Goal: Task Accomplishment & Management: Use online tool/utility

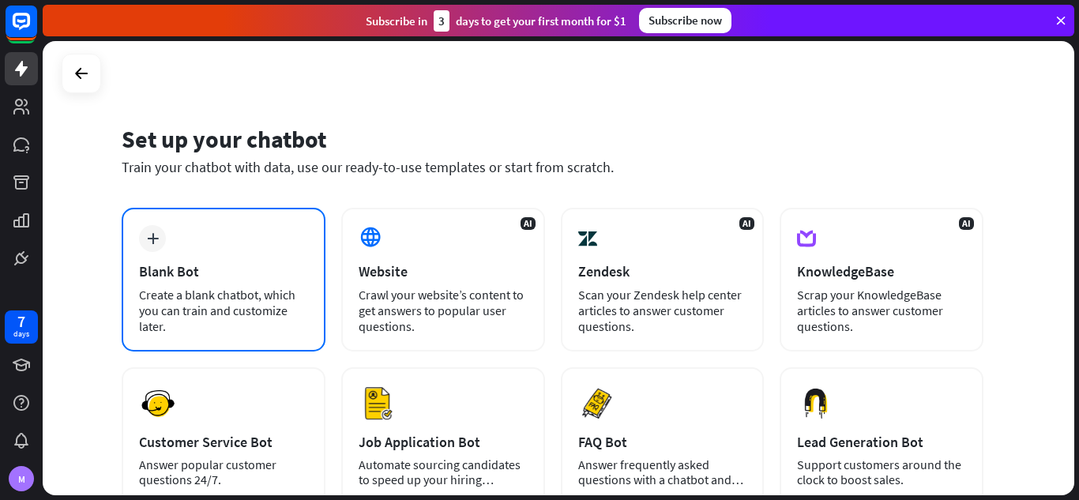
click at [156, 231] on div "plus" at bounding box center [152, 238] width 27 height 27
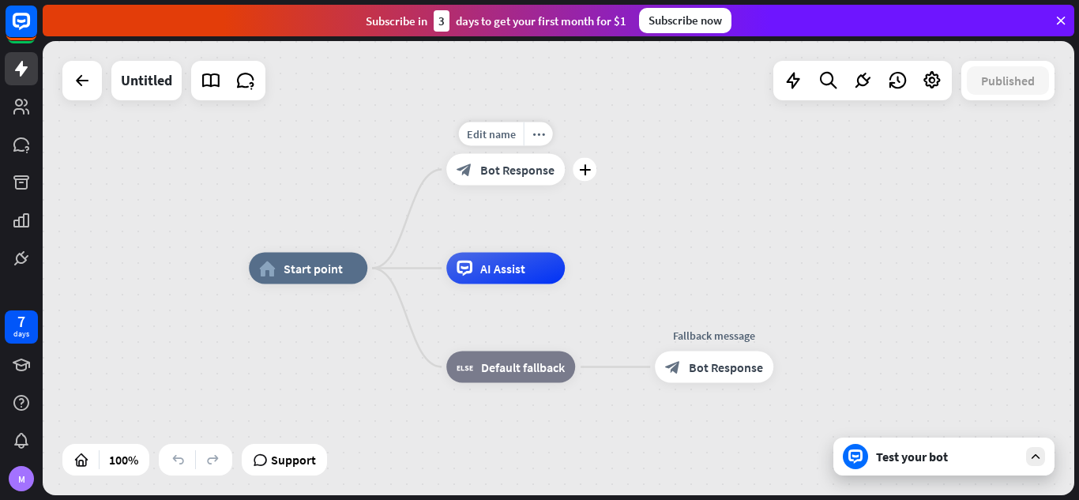
click at [507, 162] on span "Bot Response" at bounding box center [517, 170] width 74 height 16
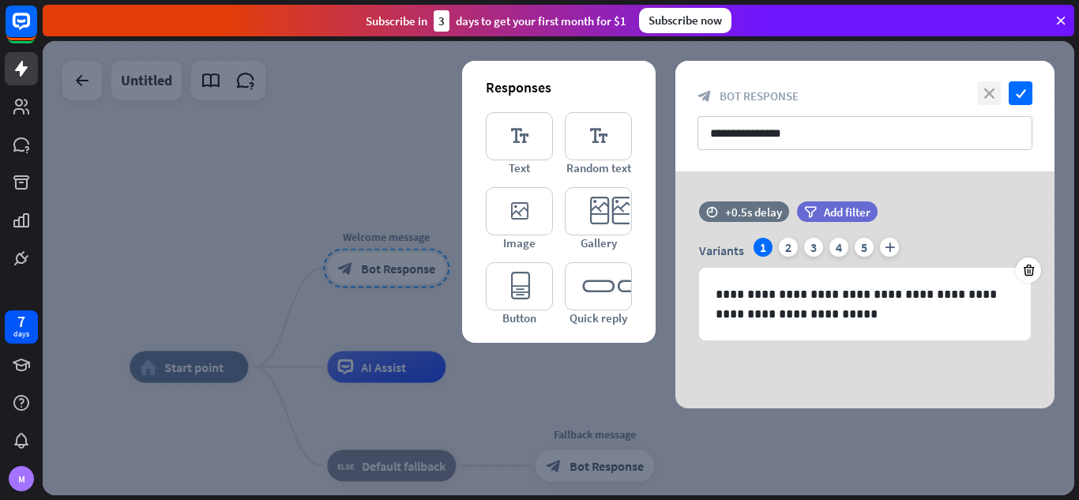
click at [992, 88] on icon "close" at bounding box center [989, 93] width 24 height 24
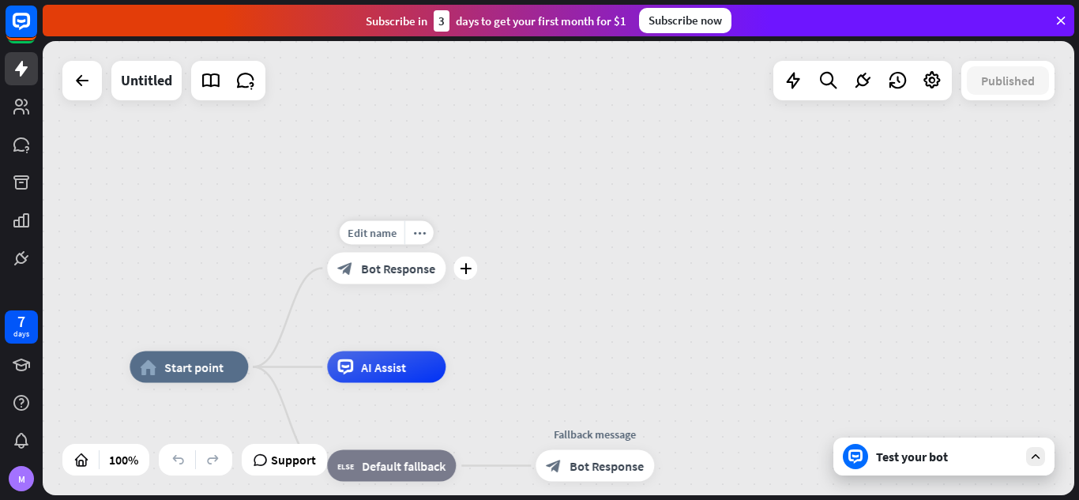
click at [409, 265] on span "Bot Response" at bounding box center [398, 269] width 74 height 16
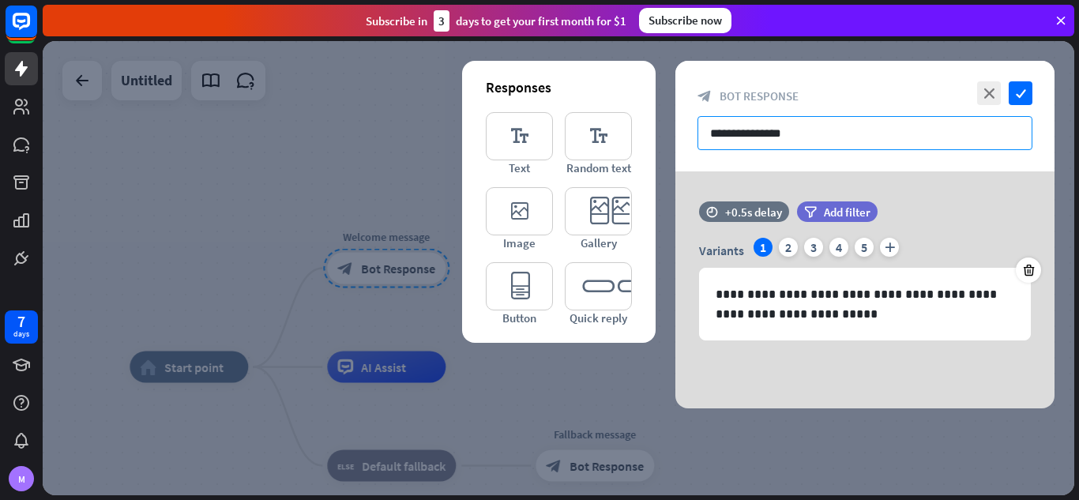
click at [759, 133] on input "**********" at bounding box center [864, 133] width 335 height 34
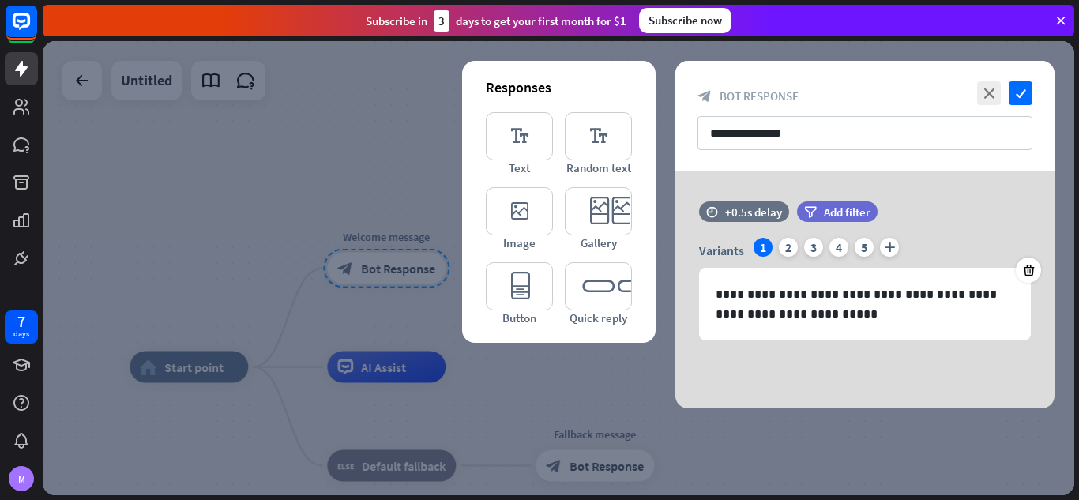
click at [332, 167] on div at bounding box center [558, 268] width 1031 height 454
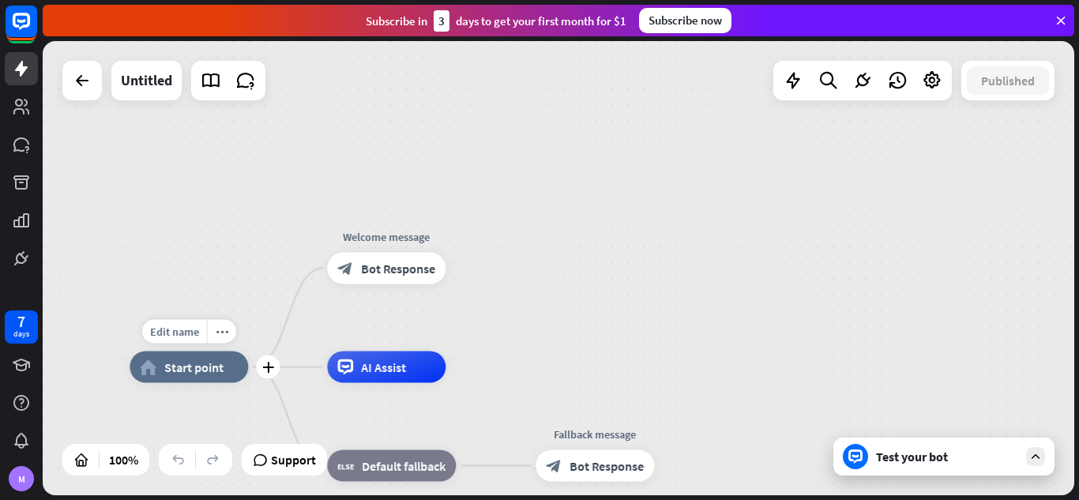
click at [204, 370] on span "Start point" at bounding box center [193, 367] width 59 height 16
click at [407, 272] on span "Bot Response" at bounding box center [398, 269] width 74 height 16
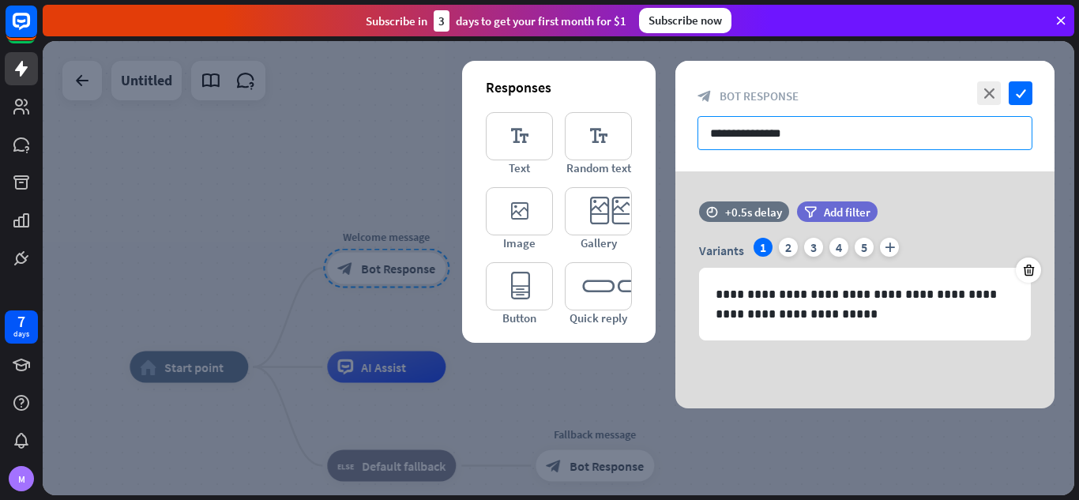
click at [816, 123] on input "**********" at bounding box center [864, 133] width 335 height 34
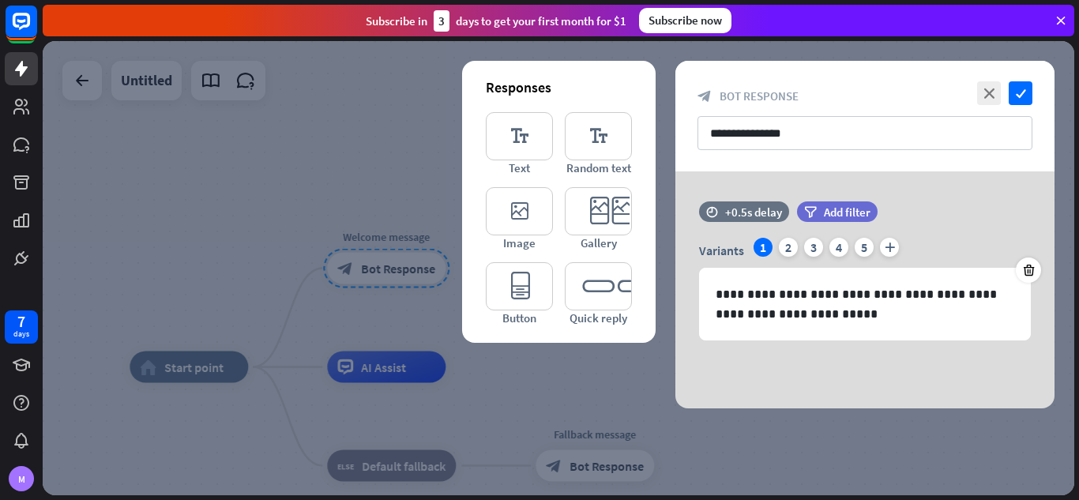
click at [193, 131] on div at bounding box center [558, 268] width 1031 height 454
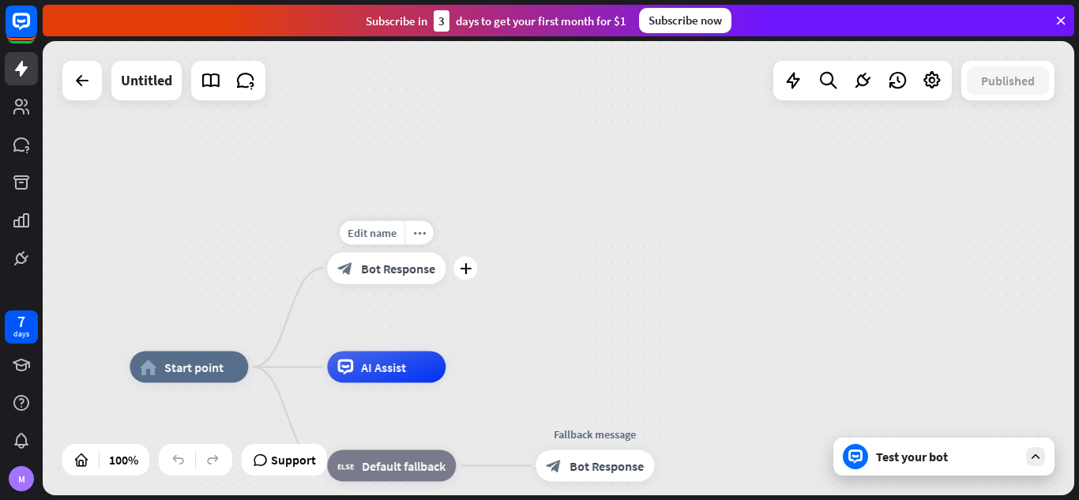
click at [374, 274] on span "Bot Response" at bounding box center [398, 269] width 74 height 16
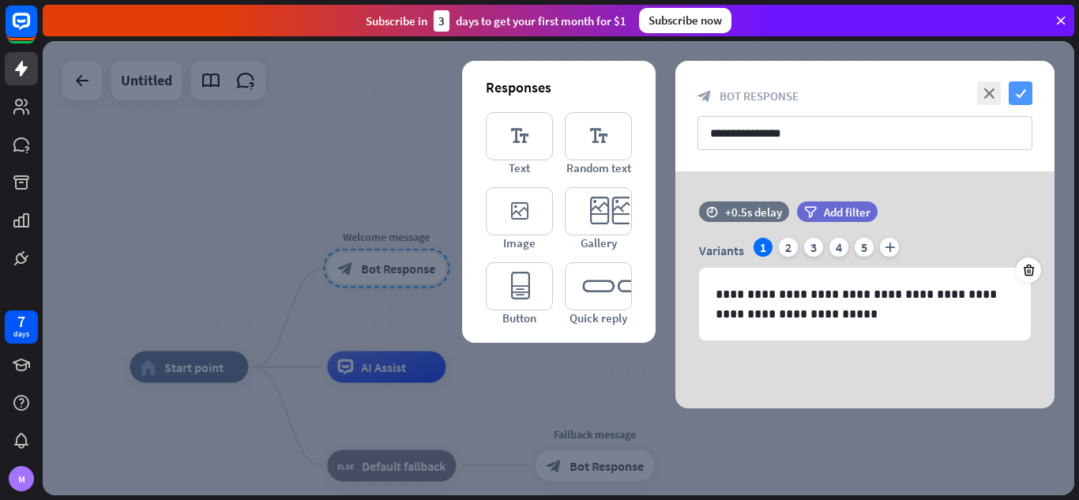
click at [1014, 92] on icon "check" at bounding box center [1020, 93] width 24 height 24
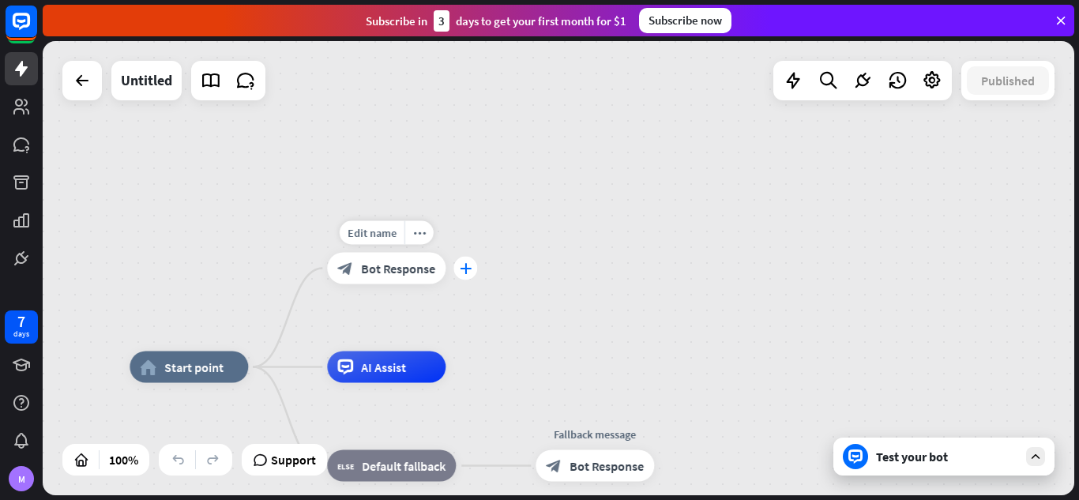
click at [471, 271] on div "plus" at bounding box center [465, 269] width 24 height 24
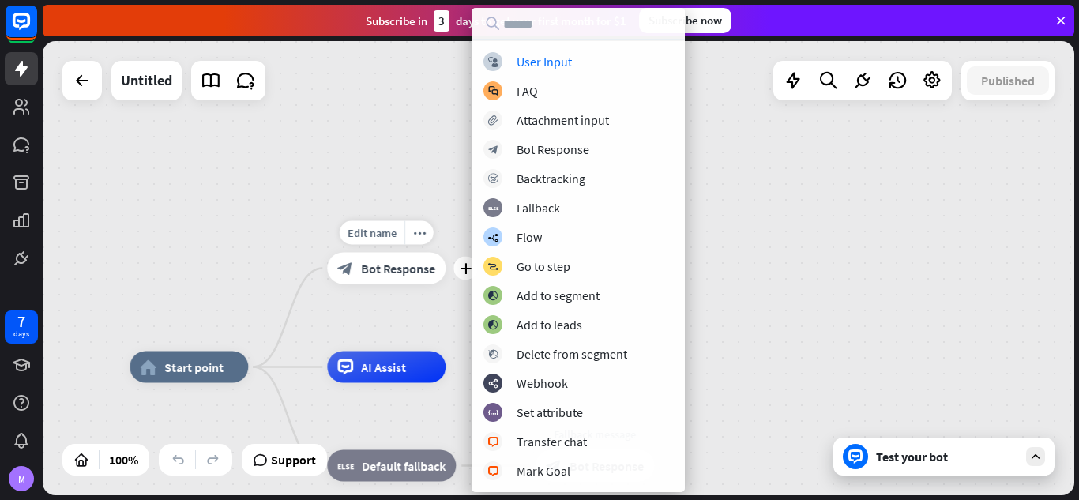
click at [393, 269] on span "Bot Response" at bounding box center [398, 269] width 74 height 16
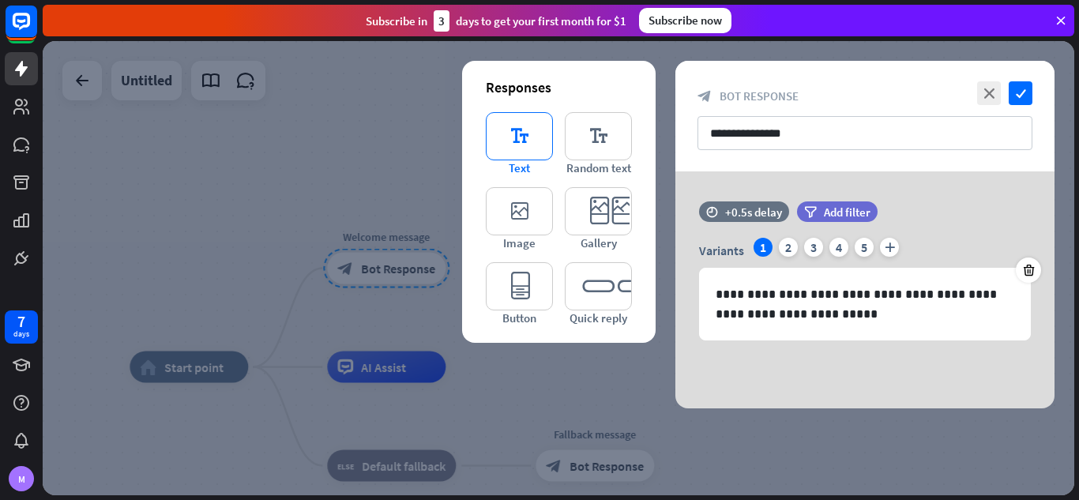
click at [503, 160] on icon "editor_text" at bounding box center [519, 136] width 67 height 48
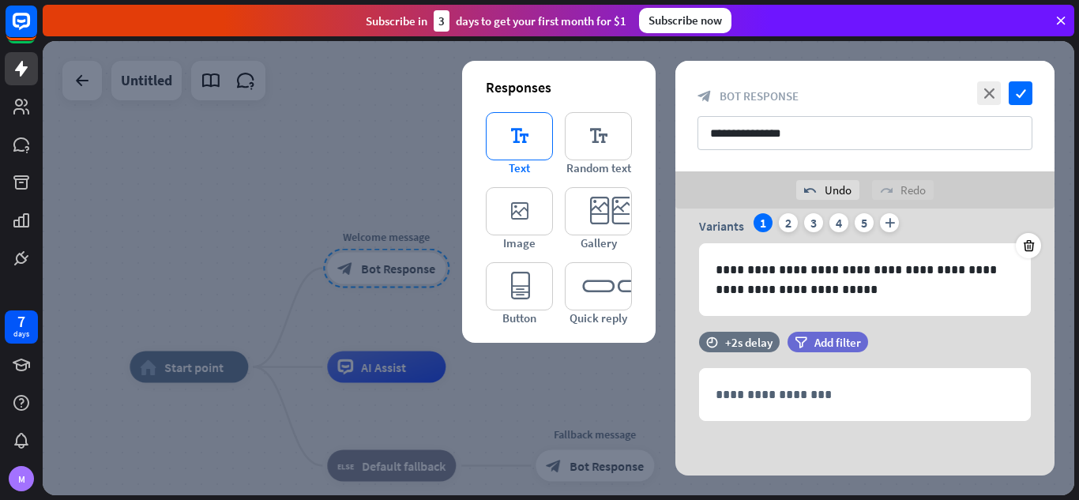
scroll to position [62, 0]
click at [990, 89] on icon "close" at bounding box center [989, 93] width 24 height 24
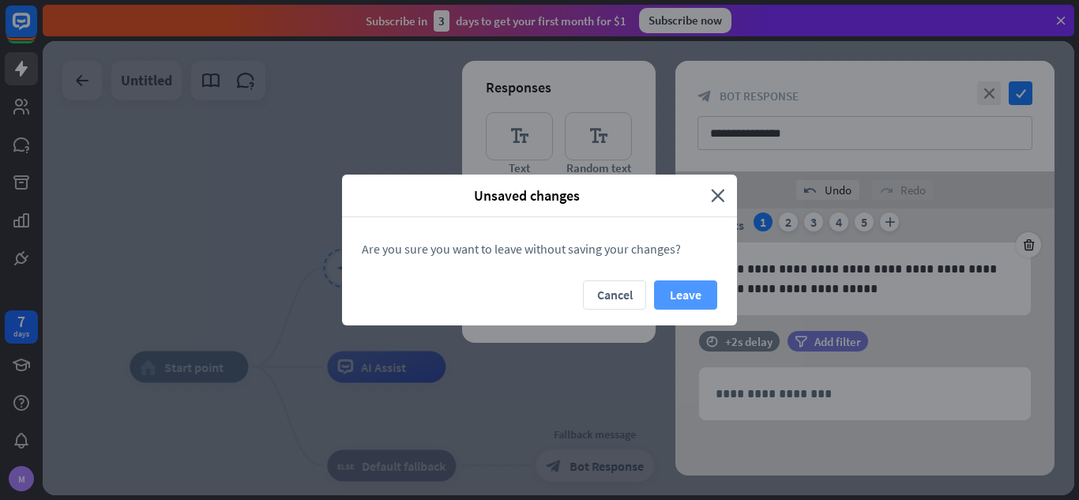
click at [696, 295] on button "Leave" at bounding box center [685, 294] width 63 height 29
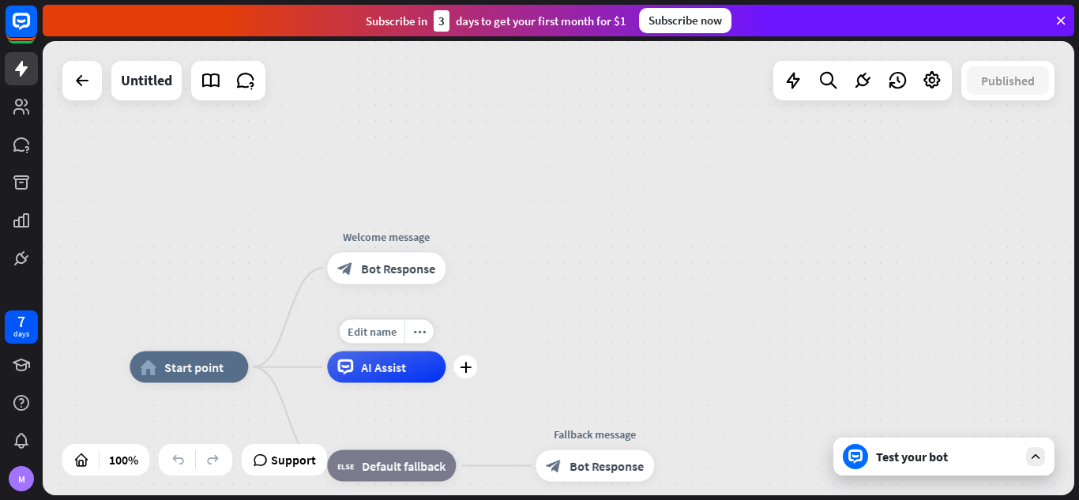
click at [371, 383] on div "Edit name more_horiz plus AI Assist" at bounding box center [386, 367] width 118 height 32
click at [378, 376] on div "AI Assist" at bounding box center [386, 367] width 118 height 32
click at [164, 228] on div "home_2 Start point Welcome message block_bot_response Bot Response AI Assist bl…" at bounding box center [558, 268] width 1031 height 454
click at [190, 334] on span "Edit name" at bounding box center [174, 332] width 49 height 14
click at [190, 272] on div "home_2 Start point Welcome message block_bot_response Bot Response AI Assist bl…" at bounding box center [558, 268] width 1031 height 454
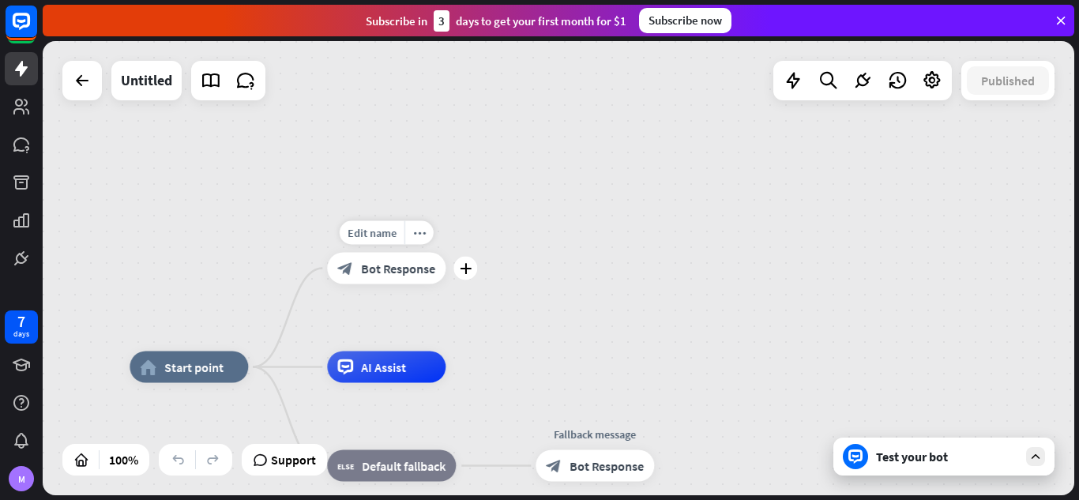
click at [375, 278] on div "block_bot_response Bot Response" at bounding box center [386, 269] width 118 height 32
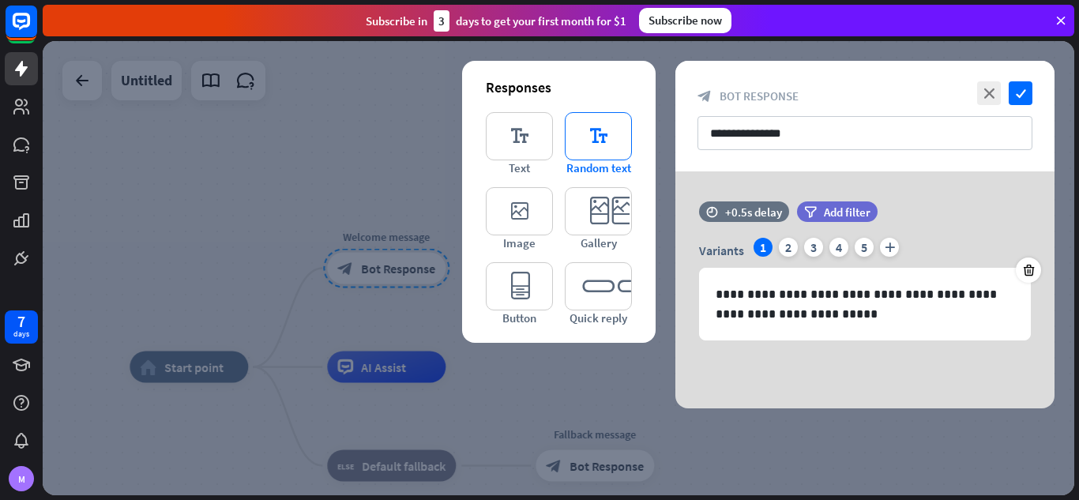
click at [595, 128] on icon "editor_text" at bounding box center [598, 136] width 67 height 48
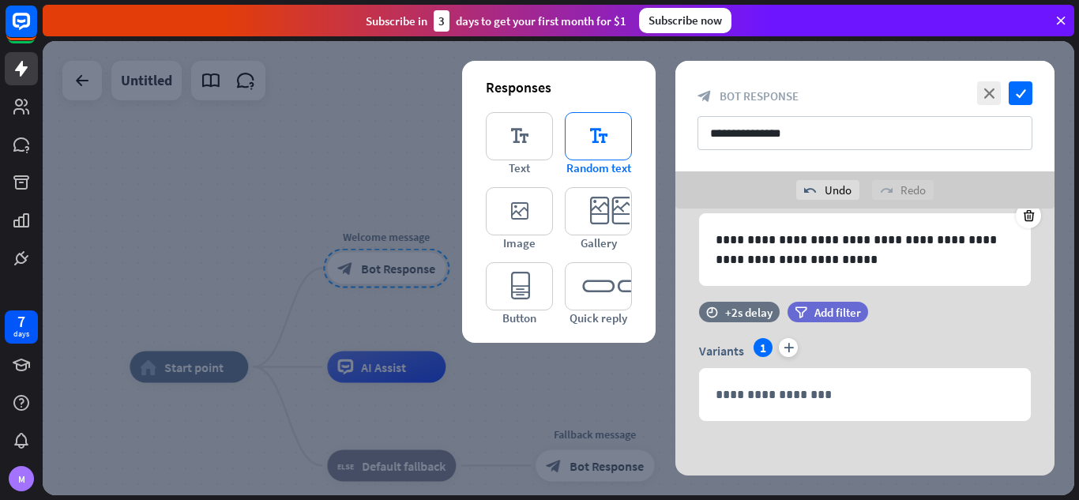
scroll to position [92, 0]
click at [781, 347] on icon "plus" at bounding box center [788, 346] width 19 height 19
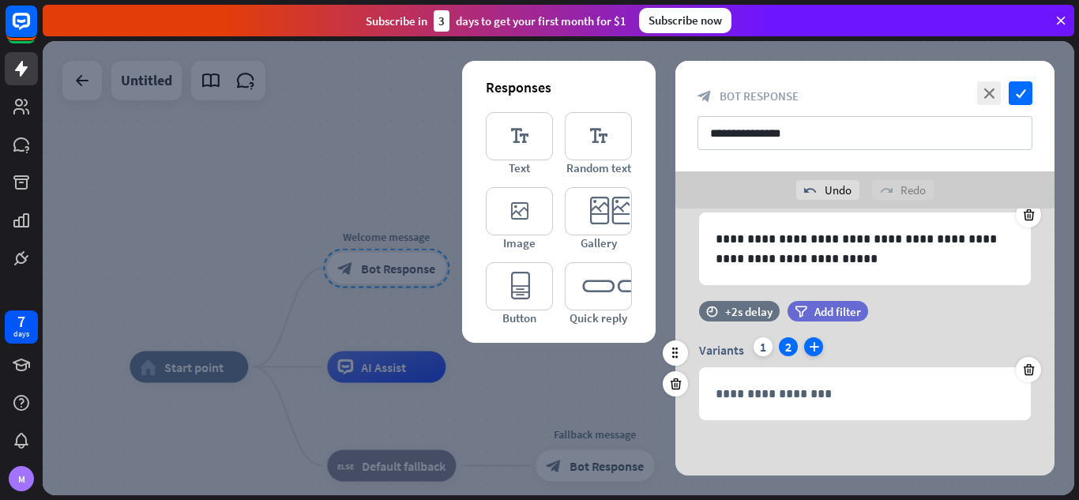
click at [809, 351] on icon "plus" at bounding box center [813, 346] width 19 height 19
click at [809, 351] on div "3" at bounding box center [813, 346] width 19 height 19
click at [835, 351] on icon "plus" at bounding box center [838, 346] width 19 height 19
click at [859, 345] on icon "plus" at bounding box center [863, 346] width 19 height 19
click at [766, 347] on div "Variants 1 2 3 4 5 plus" at bounding box center [865, 349] width 332 height 25
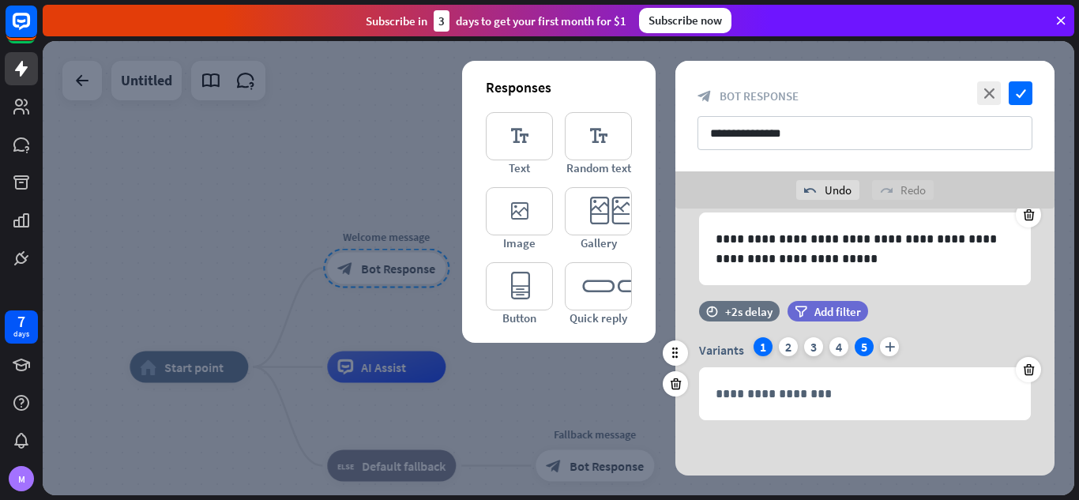
click at [766, 347] on div "1" at bounding box center [762, 346] width 19 height 19
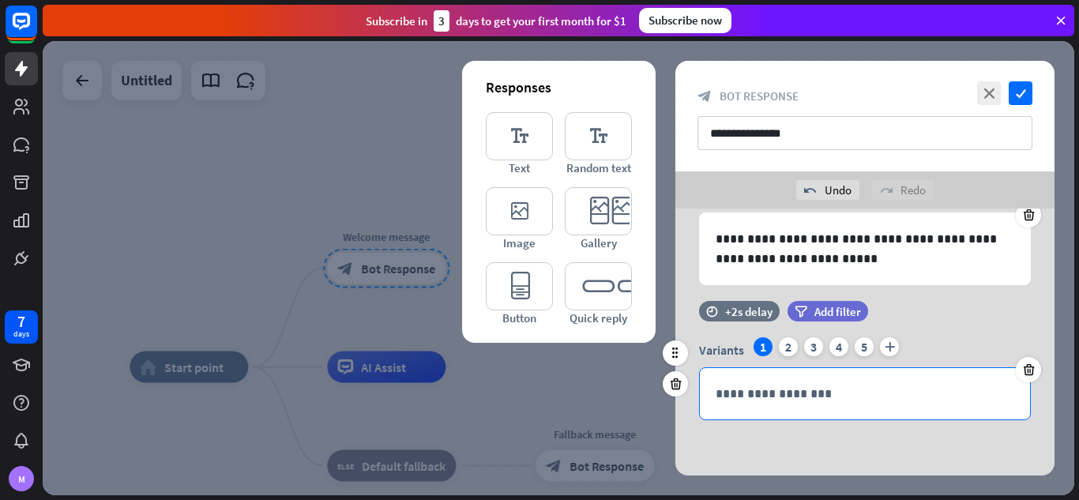
click at [757, 385] on p "**********" at bounding box center [864, 394] width 299 height 20
click at [872, 416] on div "**********" at bounding box center [865, 393] width 330 height 51
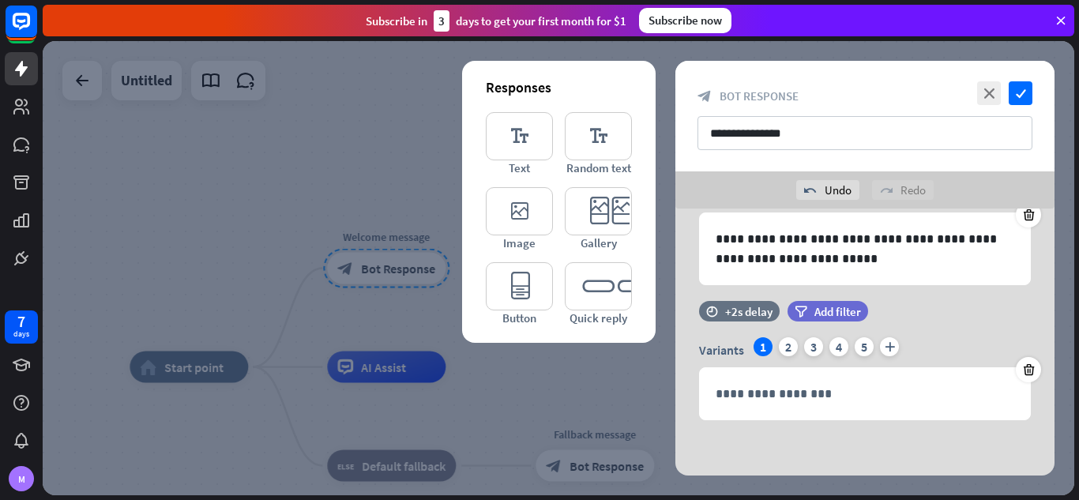
click at [336, 190] on div at bounding box center [558, 268] width 1031 height 454
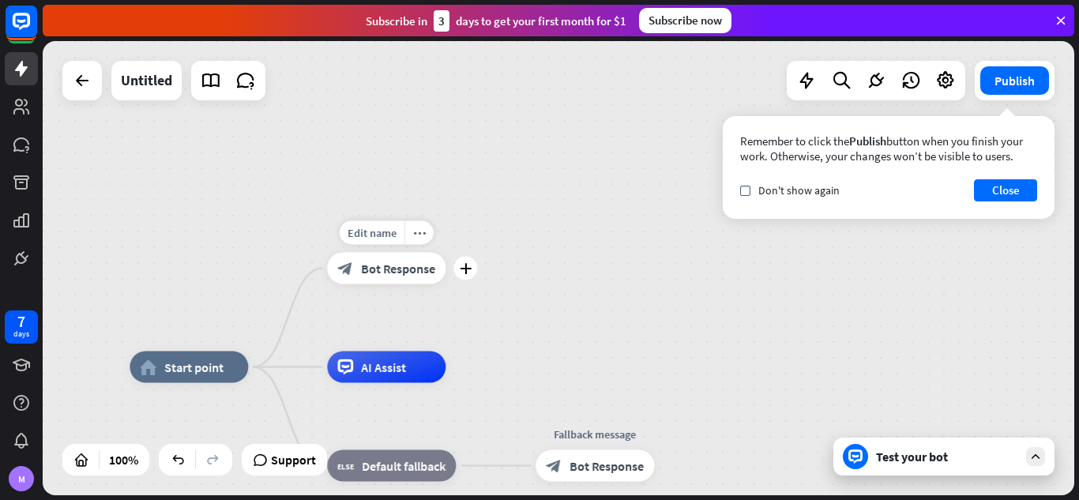
click at [389, 261] on span "Bot Response" at bounding box center [398, 269] width 74 height 16
